Goal: Task Accomplishment & Management: Manage account settings

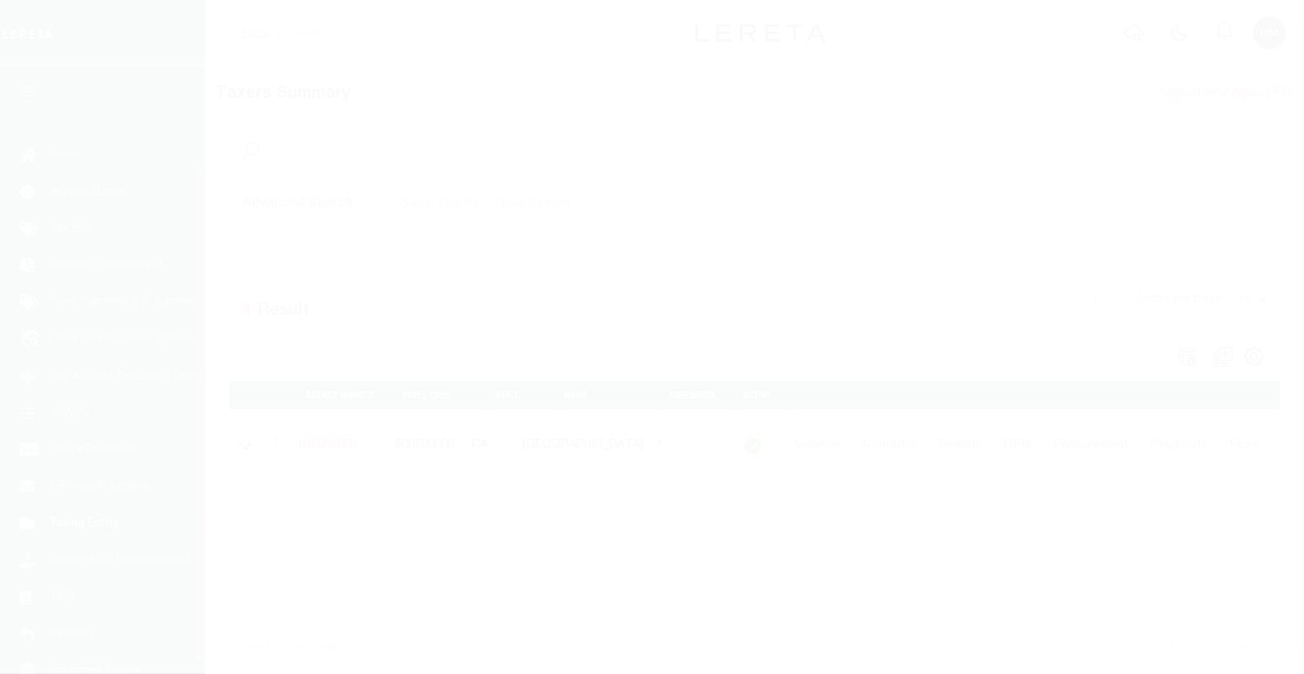
scroll to position [116, 0]
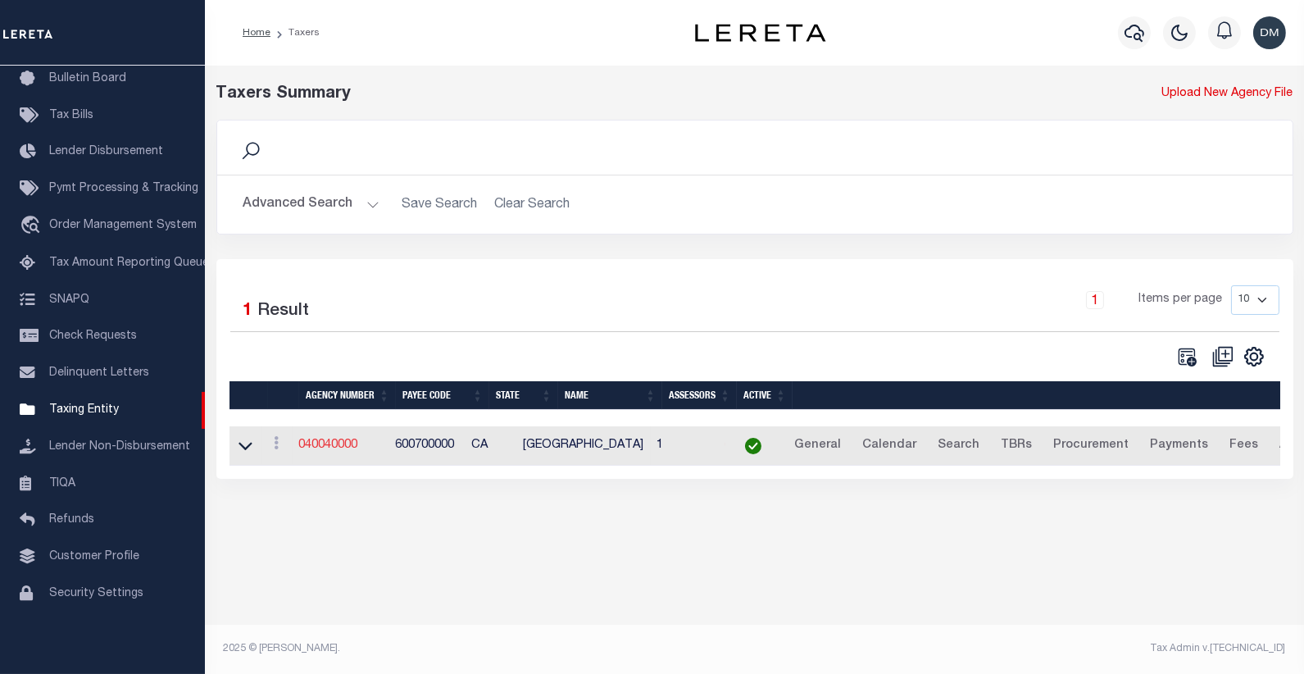
click at [333, 447] on link "040040000" at bounding box center [328, 444] width 59 height 11
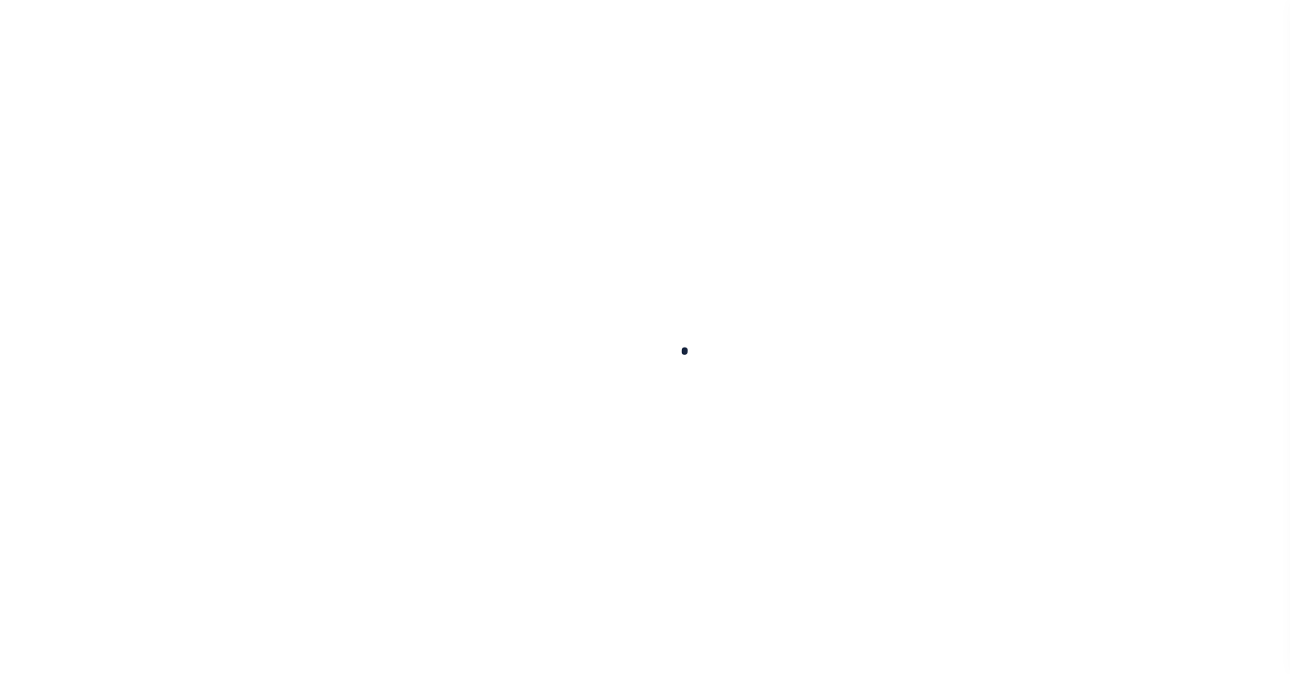
select select
checkbox input "false"
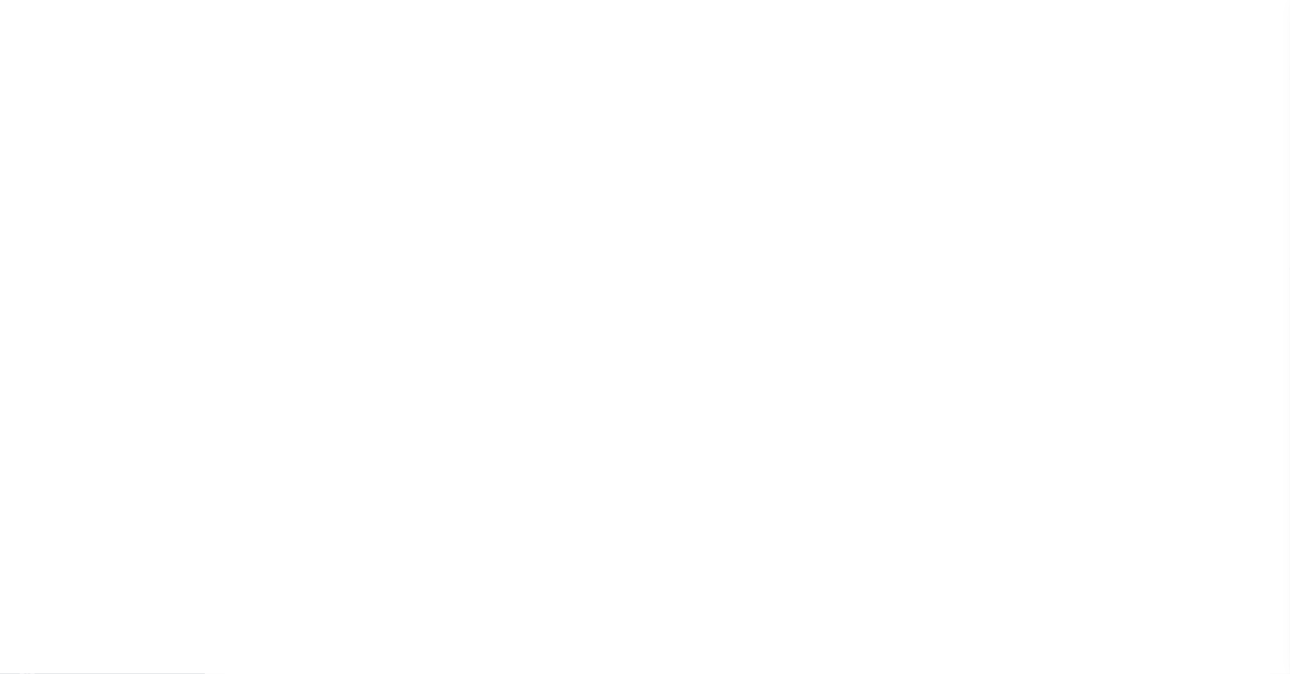
checkbox input "false"
type input "600700000"
